Goal: Transaction & Acquisition: Purchase product/service

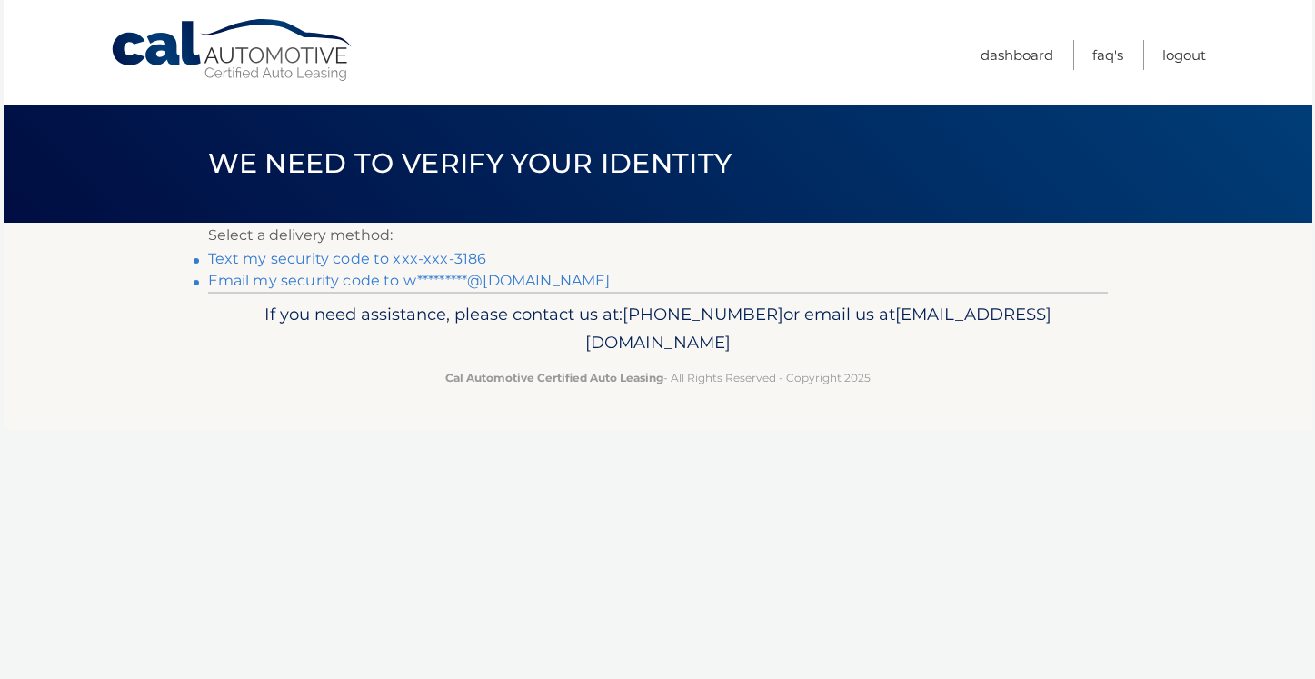
click at [431, 260] on link "Text my security code to xxx-xxx-3186" at bounding box center [347, 258] width 279 height 17
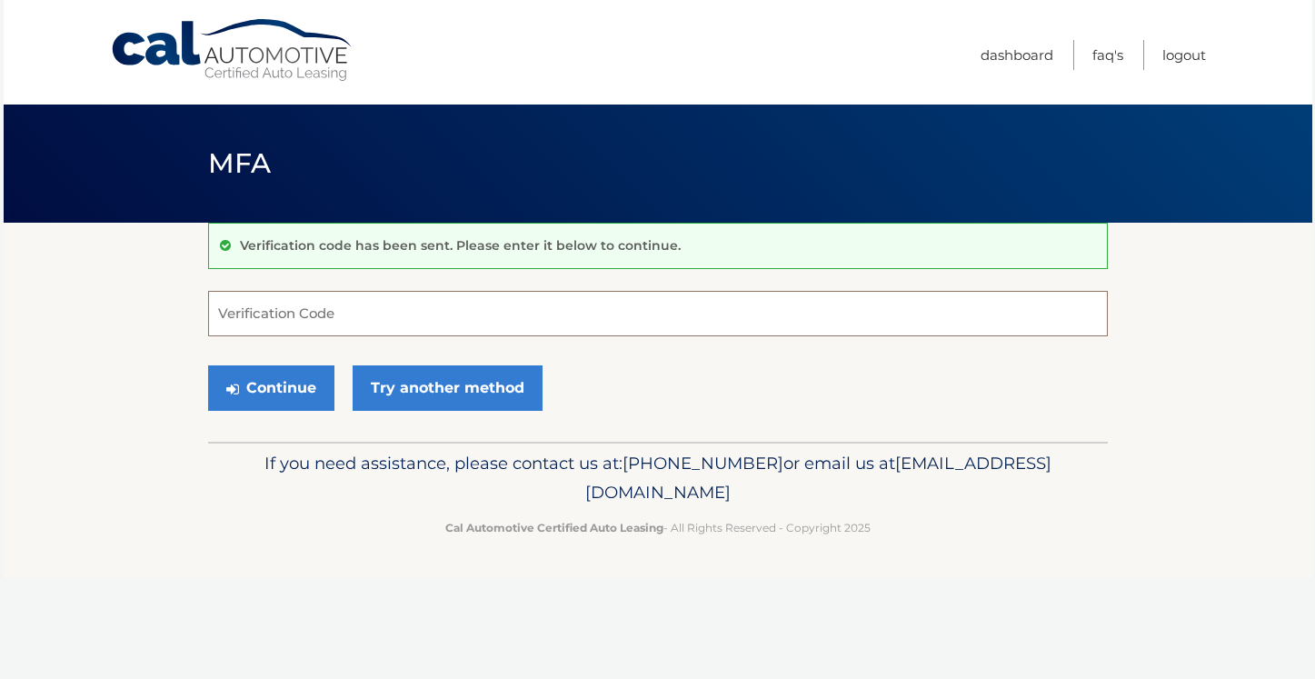
click at [403, 302] on input "Verification Code" at bounding box center [657, 313] width 899 height 45
type input "249246"
click at [278, 387] on button "Continue" at bounding box center [271, 387] width 126 height 45
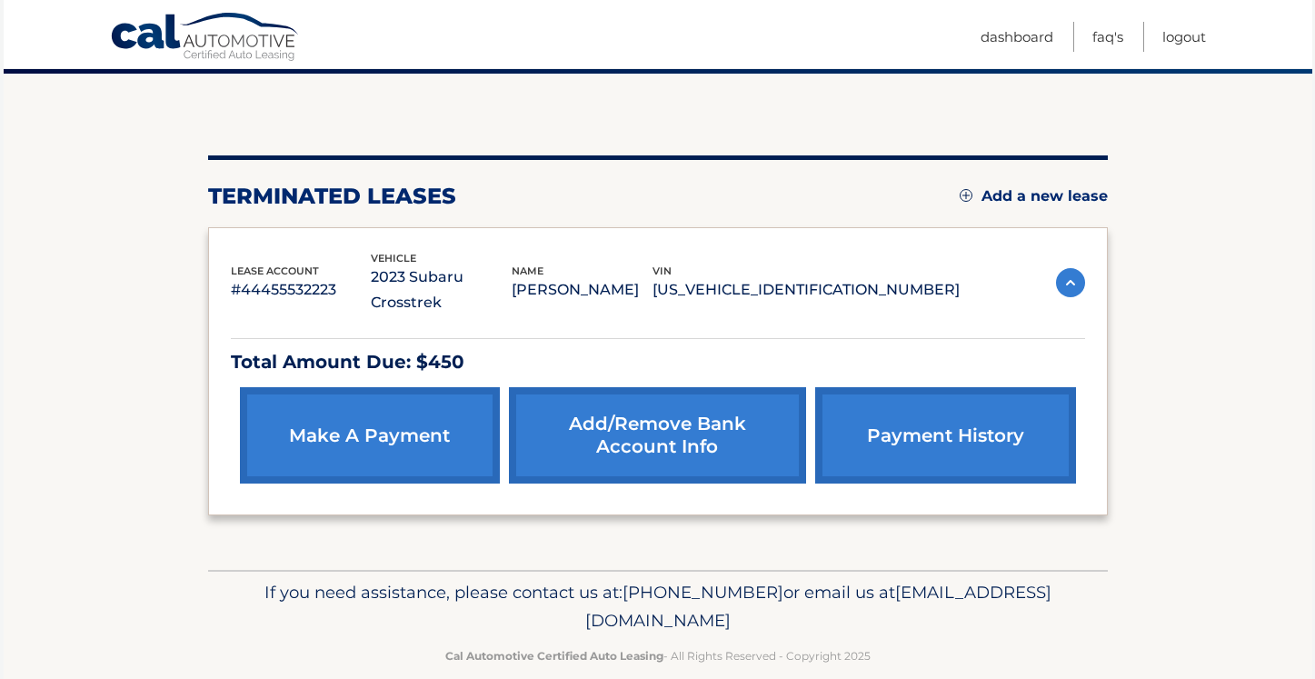
scroll to position [152, 0]
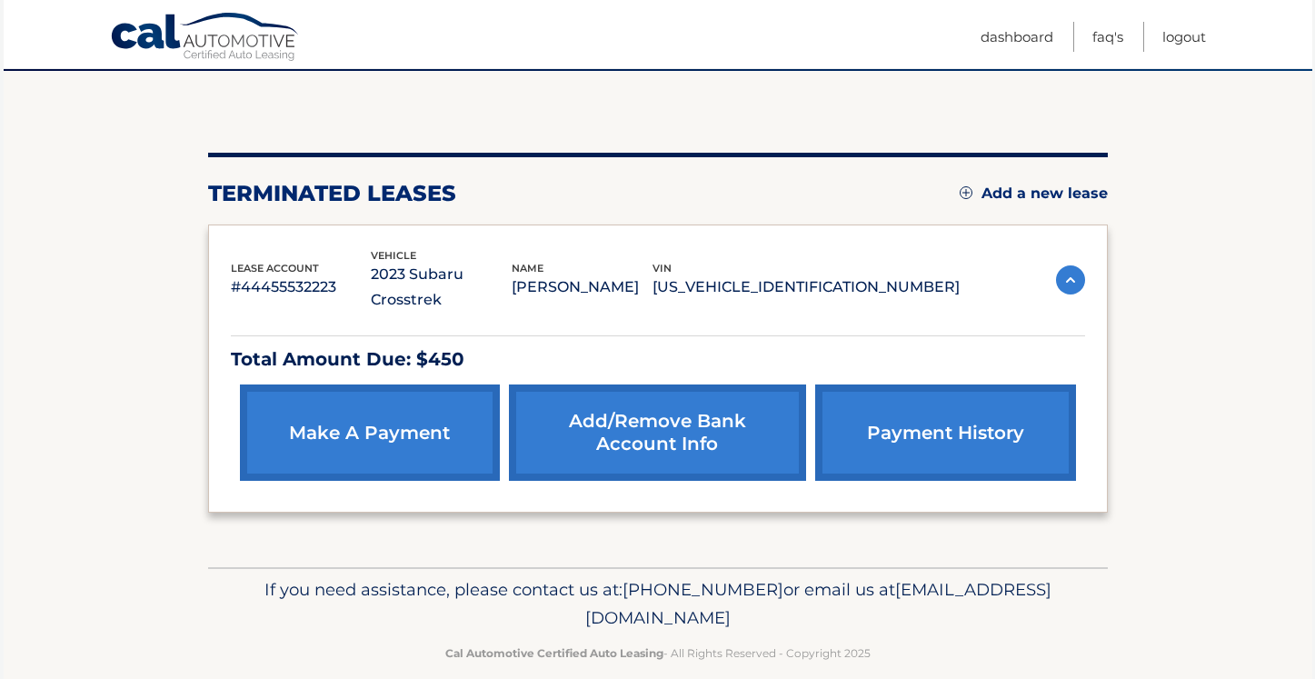
click at [403, 343] on p "Total Amount Due: $450" at bounding box center [658, 359] width 854 height 32
click at [1066, 269] on img at bounding box center [1070, 279] width 29 height 29
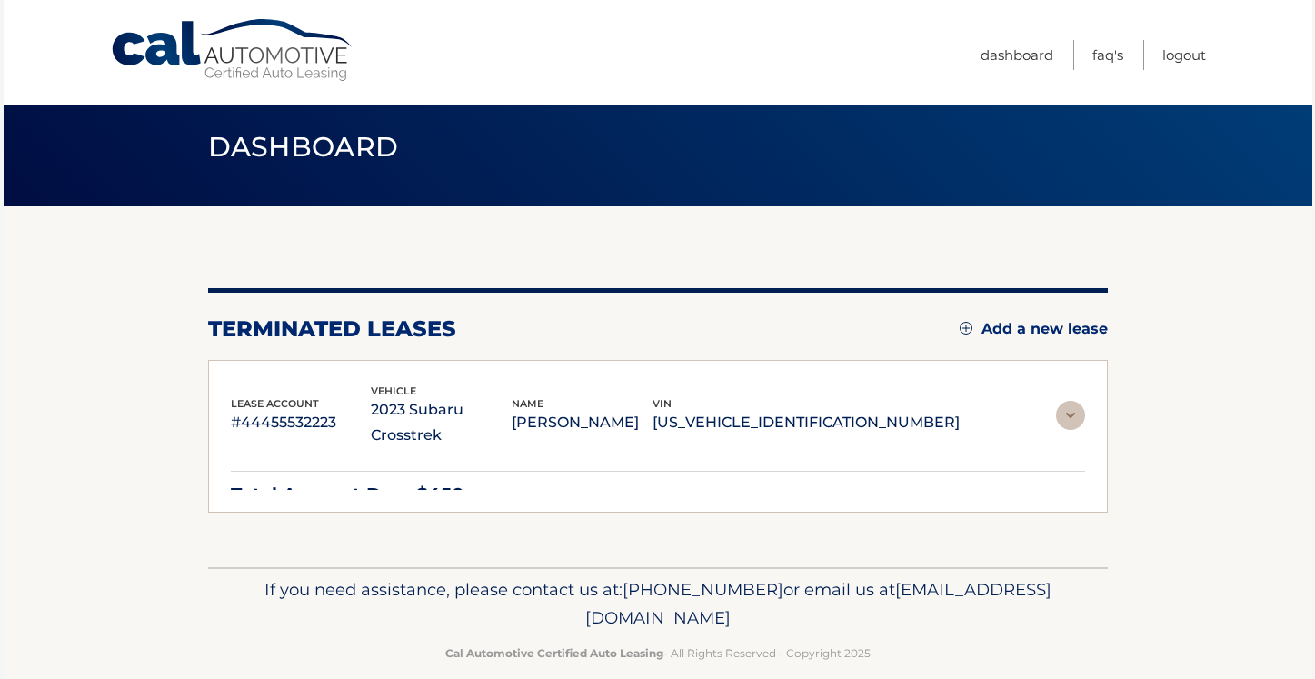
scroll to position [0, 0]
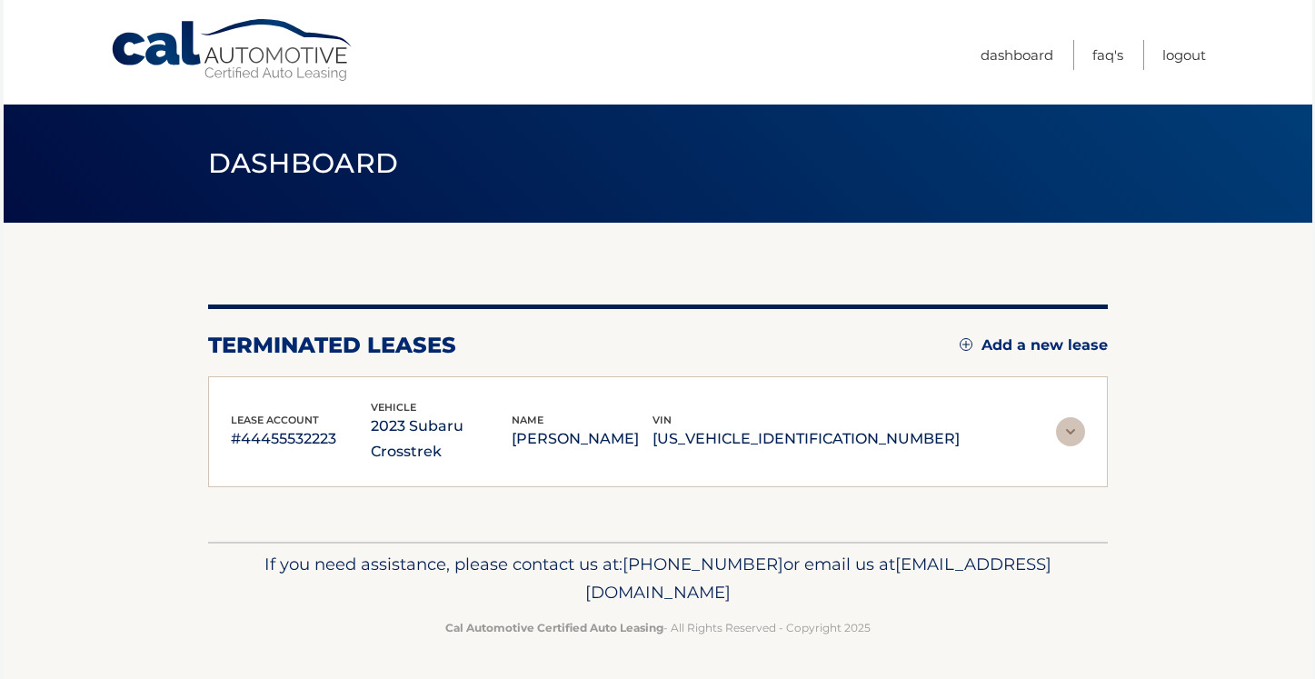
click at [1071, 419] on img at bounding box center [1070, 431] width 29 height 29
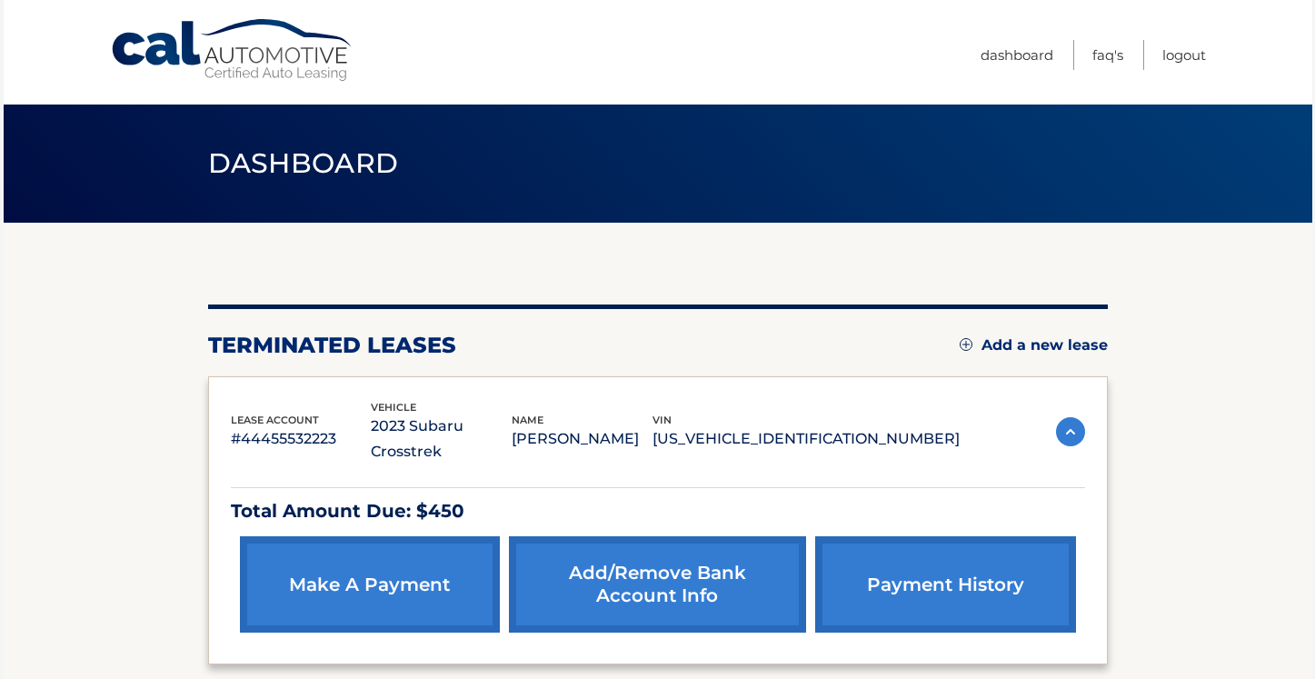
scroll to position [152, 0]
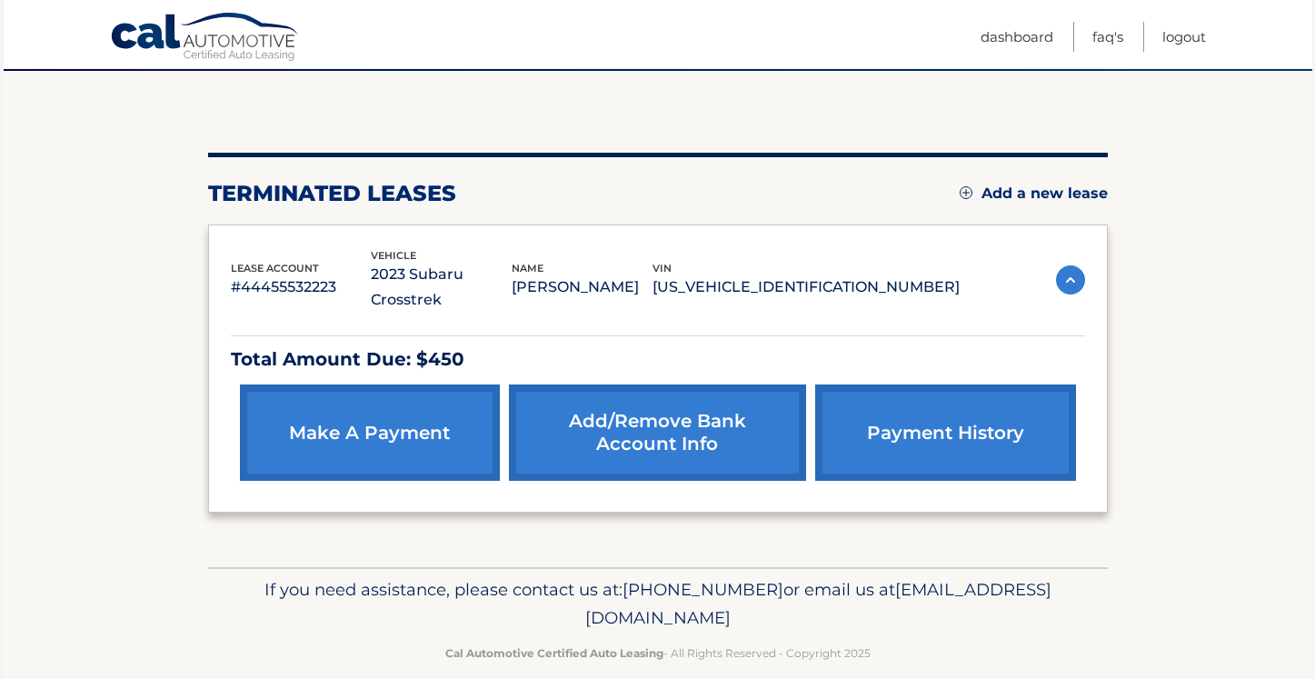
click at [363, 413] on link "make a payment" at bounding box center [370, 432] width 260 height 96
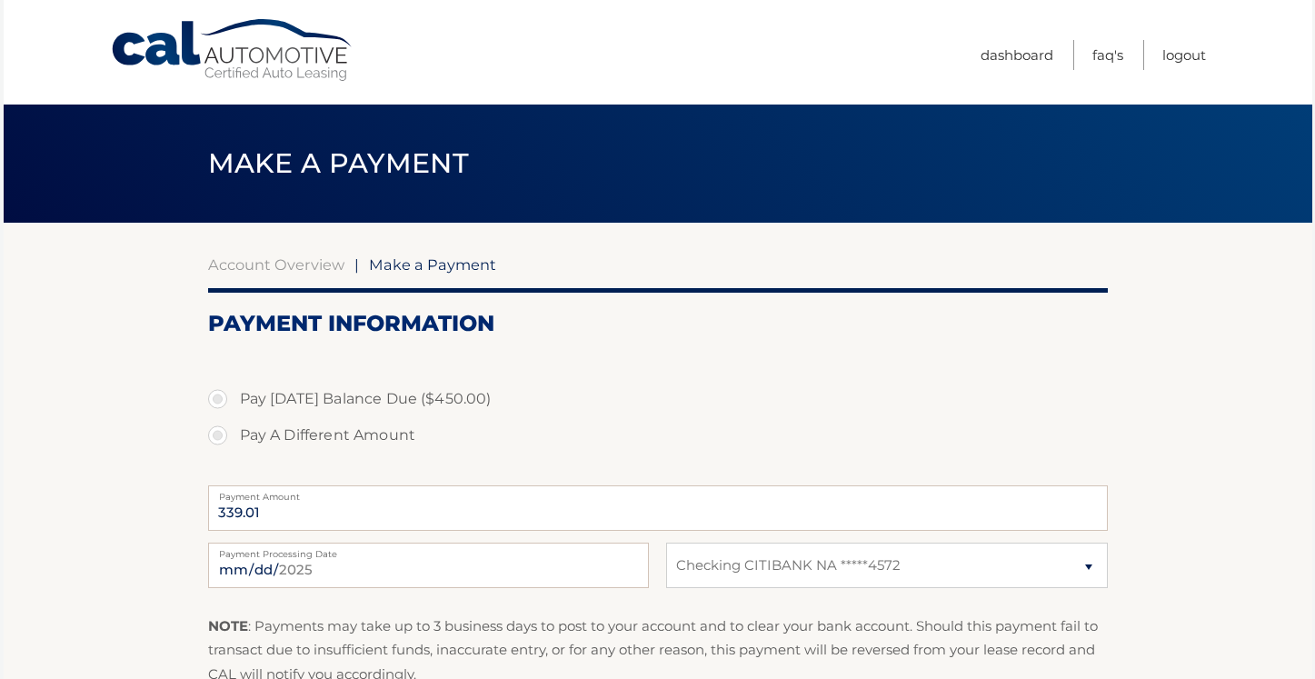
select select "ZjAwYTYxMTYtMzc2ZS00MGM2LTkzZDctZTY4ZDU0NTg4MGI5"
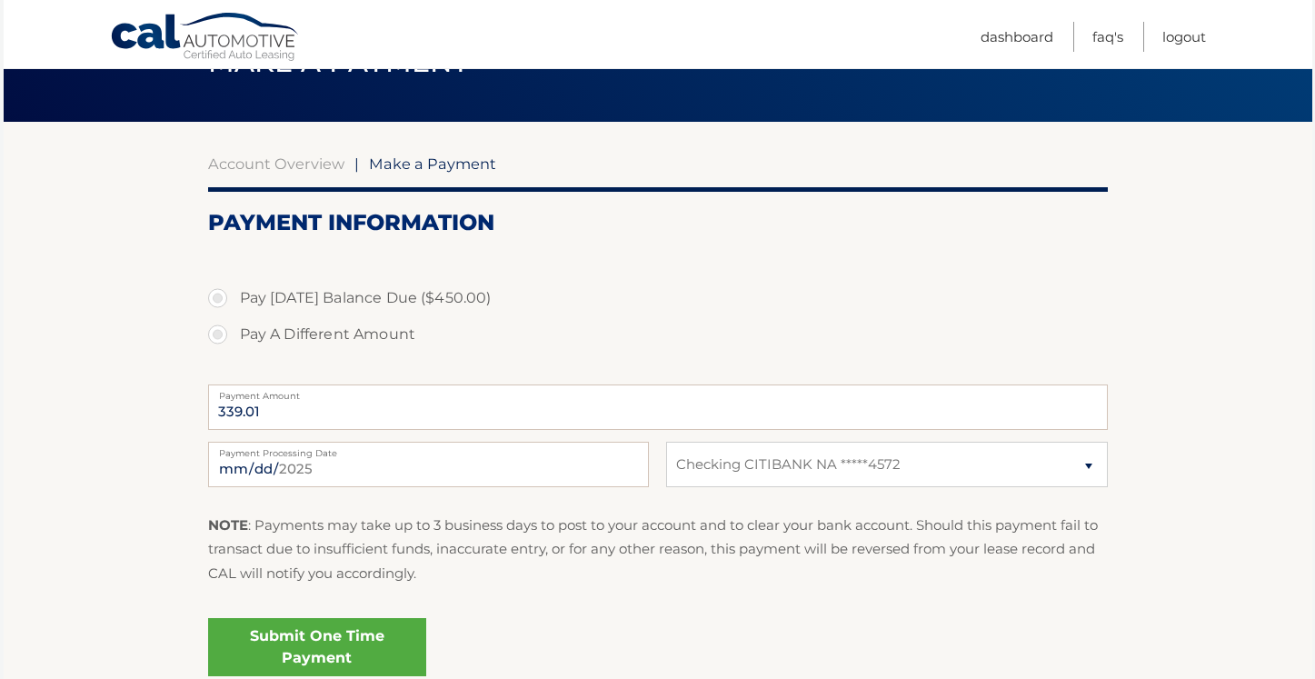
scroll to position [103, 0]
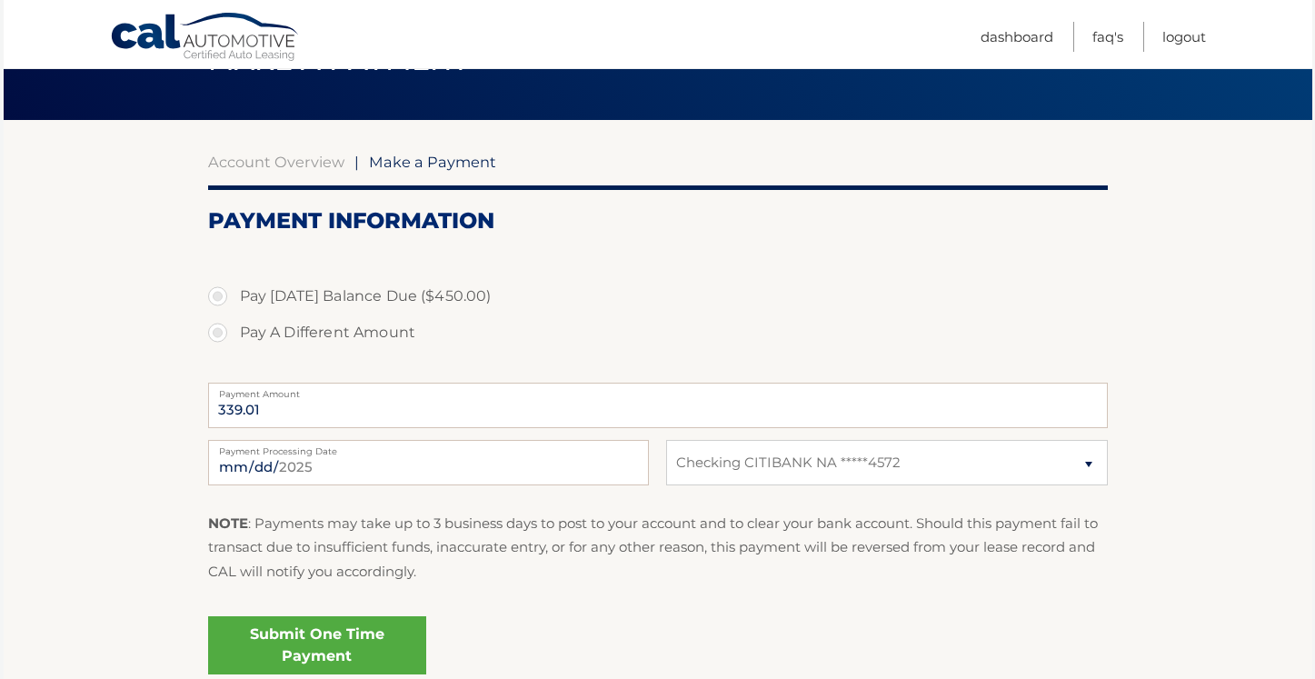
click at [218, 294] on label "Pay Today's Balance Due ($450.00)" at bounding box center [657, 296] width 899 height 36
click at [218, 294] on input "Pay Today's Balance Due ($450.00)" at bounding box center [224, 292] width 18 height 29
radio input "true"
type input "450.00"
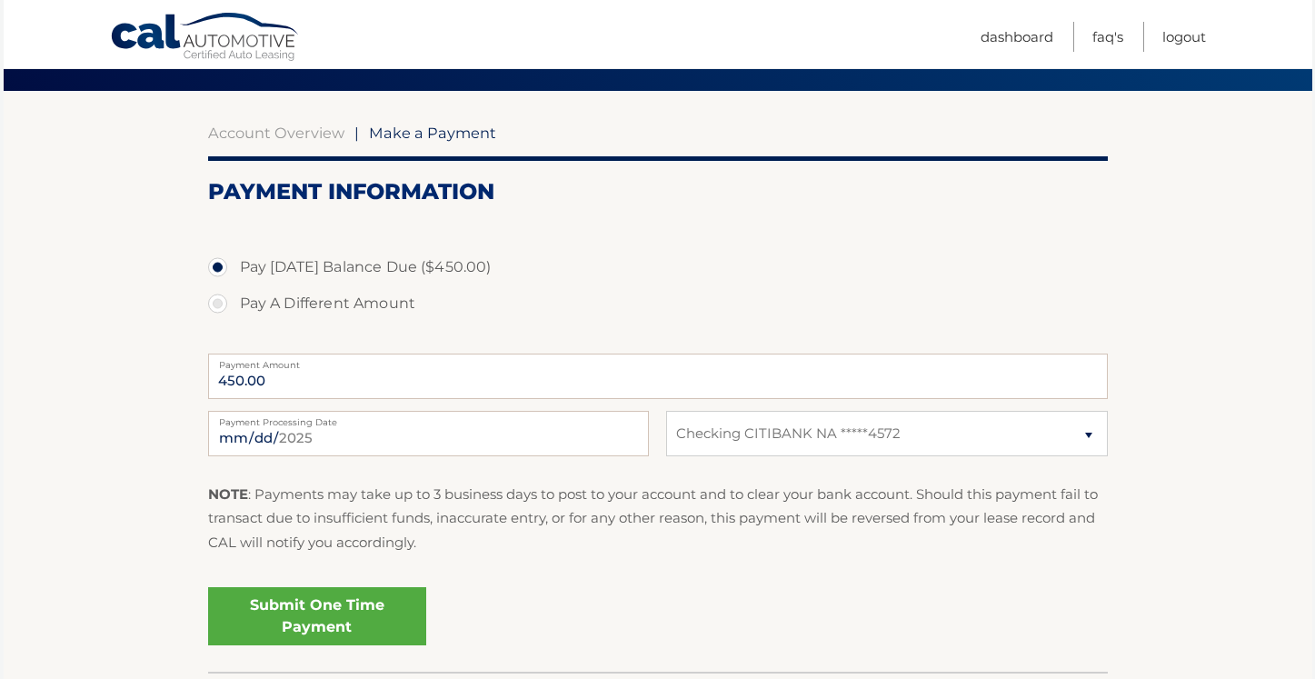
scroll to position [262, 0]
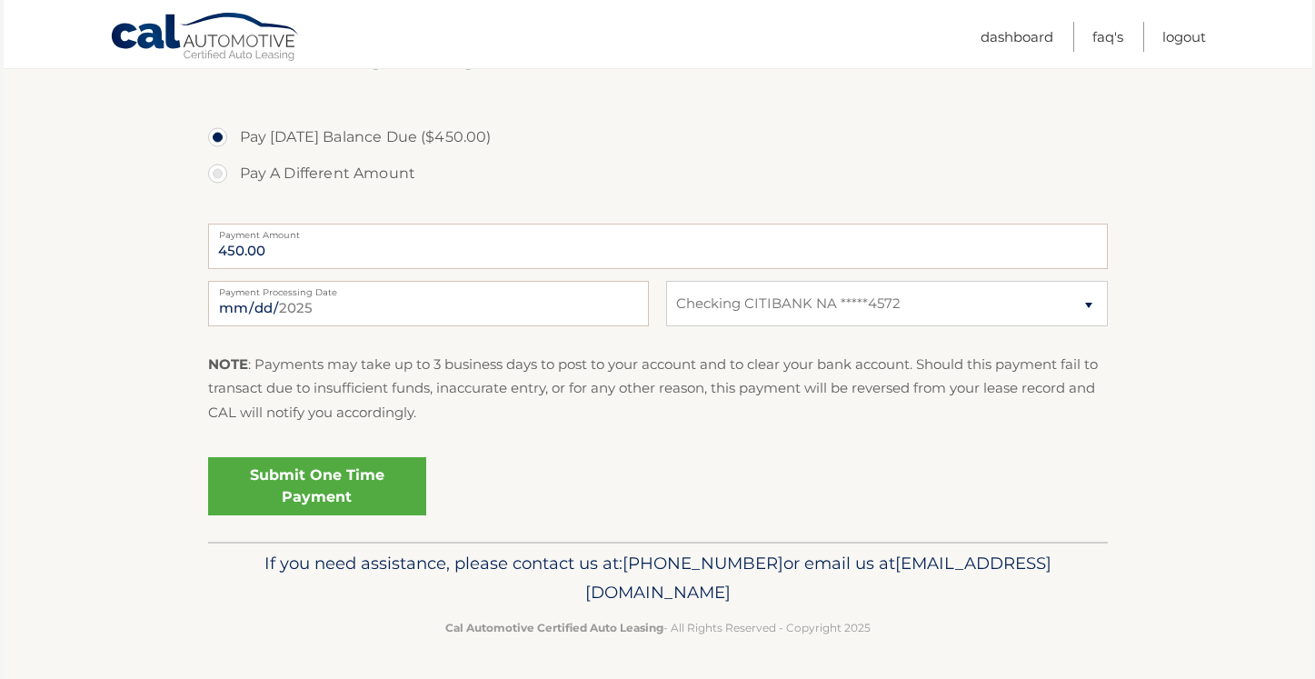
click at [293, 487] on link "Submit One Time Payment" at bounding box center [317, 486] width 218 height 58
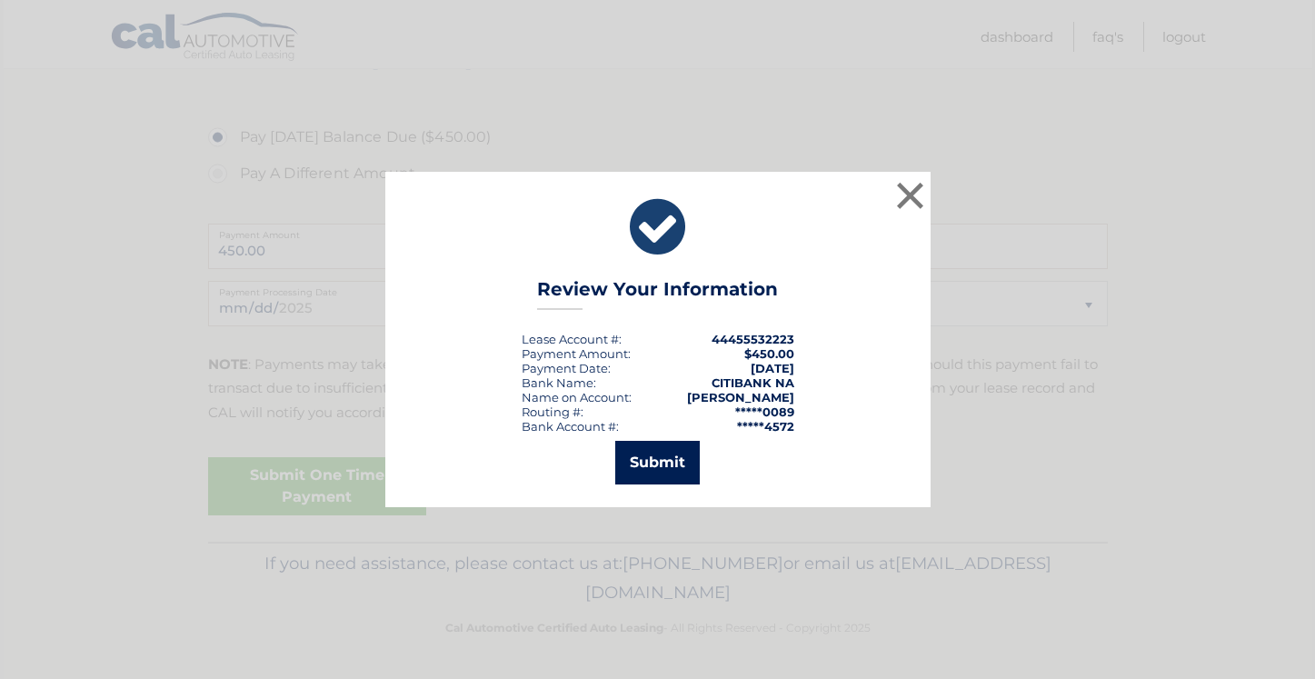
click at [653, 462] on button "Submit" at bounding box center [657, 463] width 84 height 44
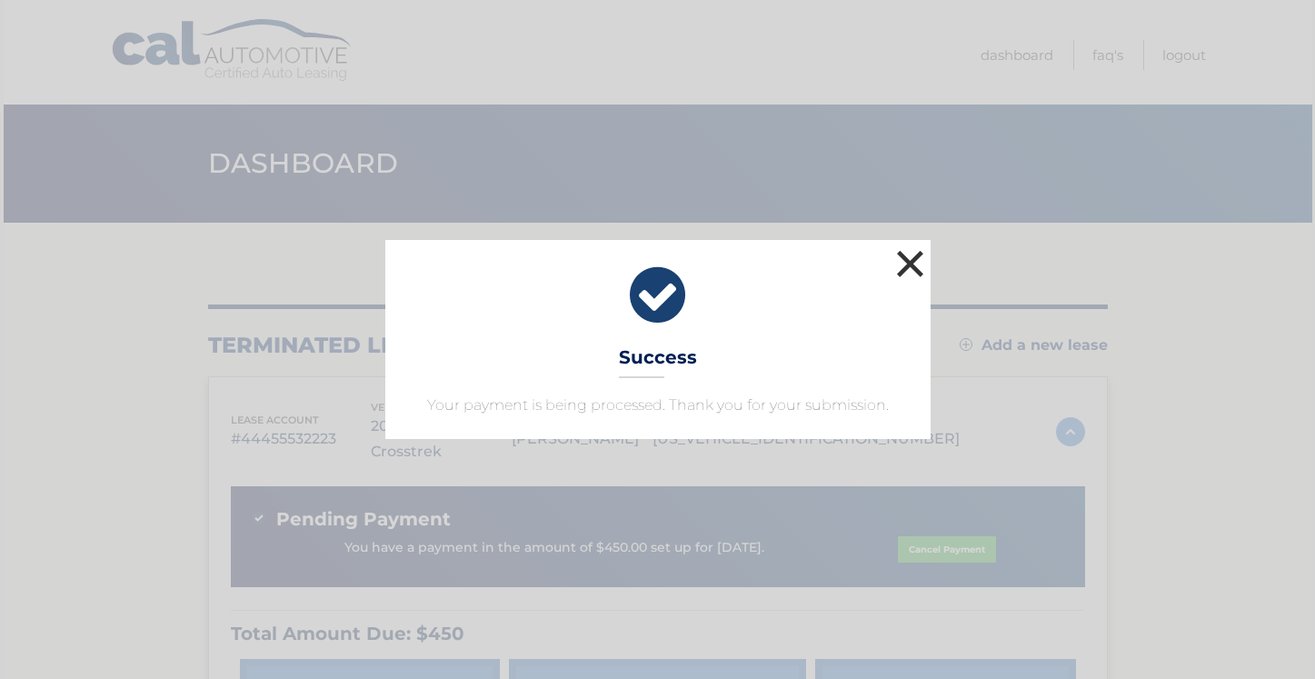
click at [911, 263] on button "×" at bounding box center [910, 263] width 36 height 36
